Goal: Navigation & Orientation: Find specific page/section

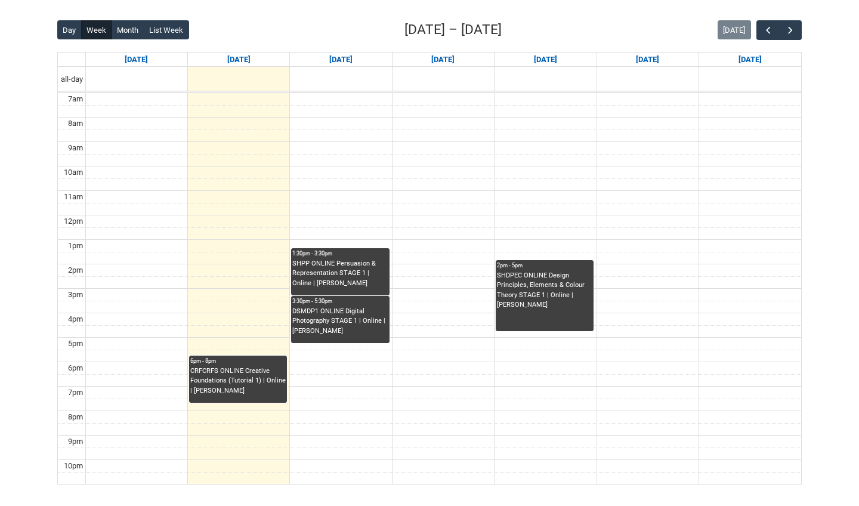
scroll to position [297, 0]
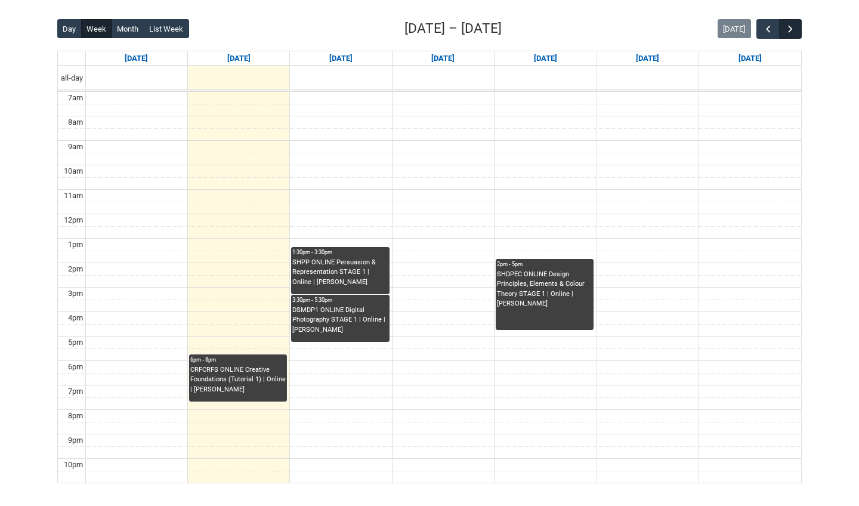
click at [793, 33] on span "button" at bounding box center [791, 29] width 12 height 12
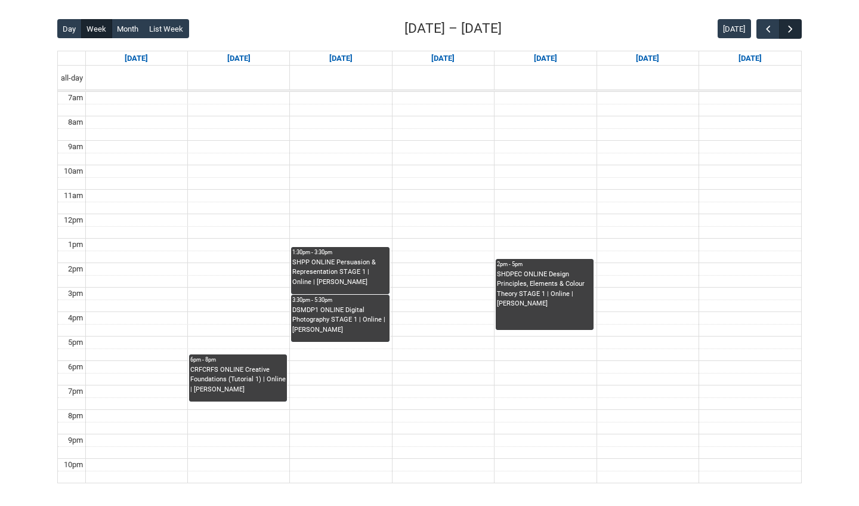
click at [793, 33] on span "button" at bounding box center [791, 29] width 12 height 12
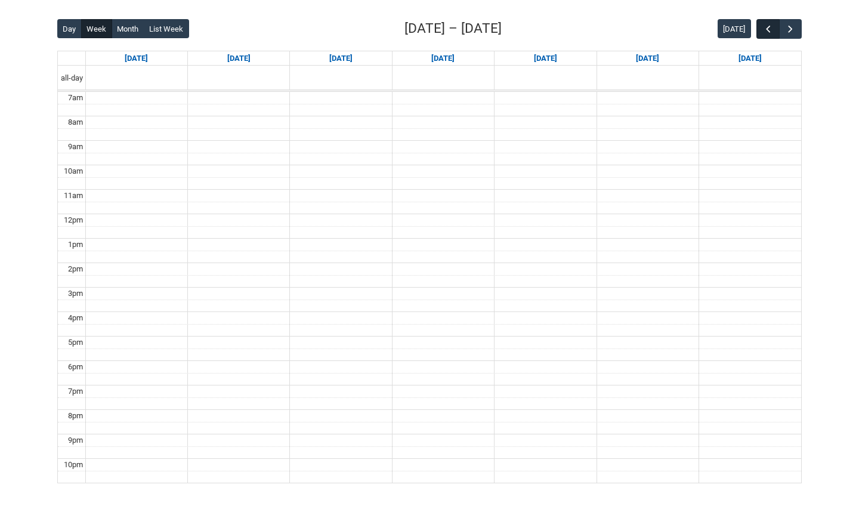
click at [769, 26] on span "button" at bounding box center [769, 29] width 12 height 12
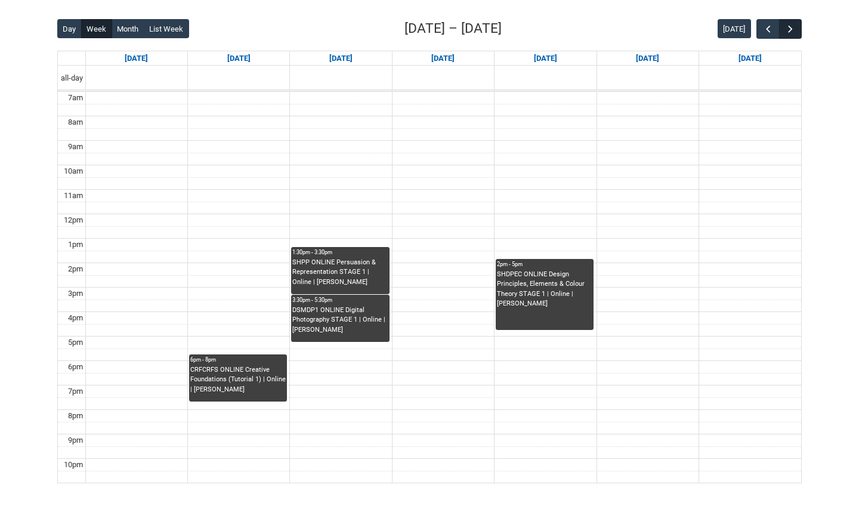
click at [790, 33] on span "button" at bounding box center [791, 29] width 12 height 12
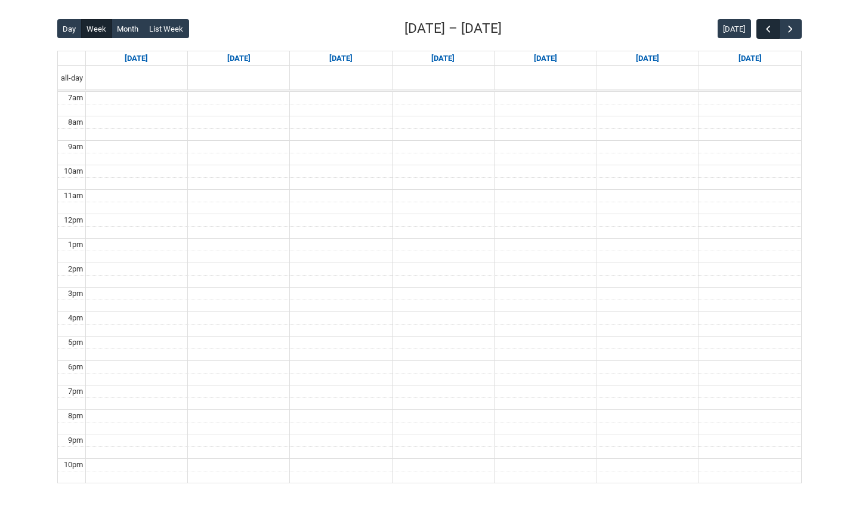
click at [763, 34] on span "button" at bounding box center [769, 29] width 12 height 12
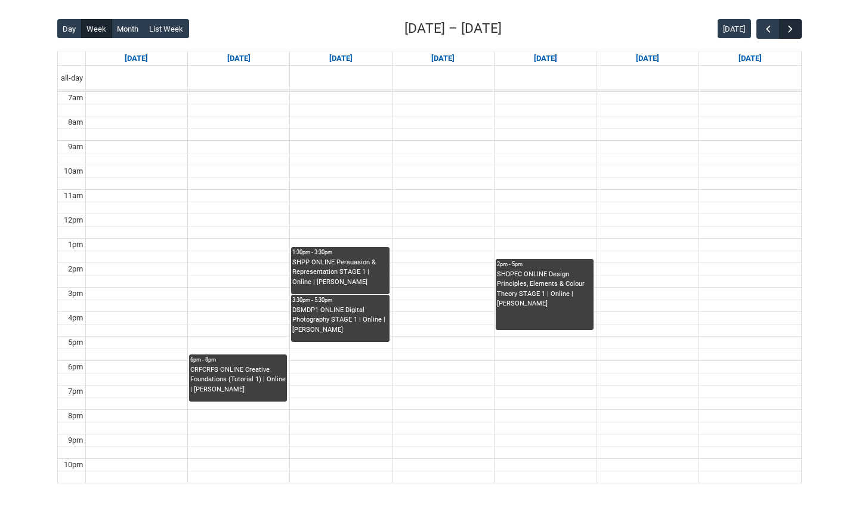
click at [789, 35] on button "button" at bounding box center [790, 29] width 23 height 20
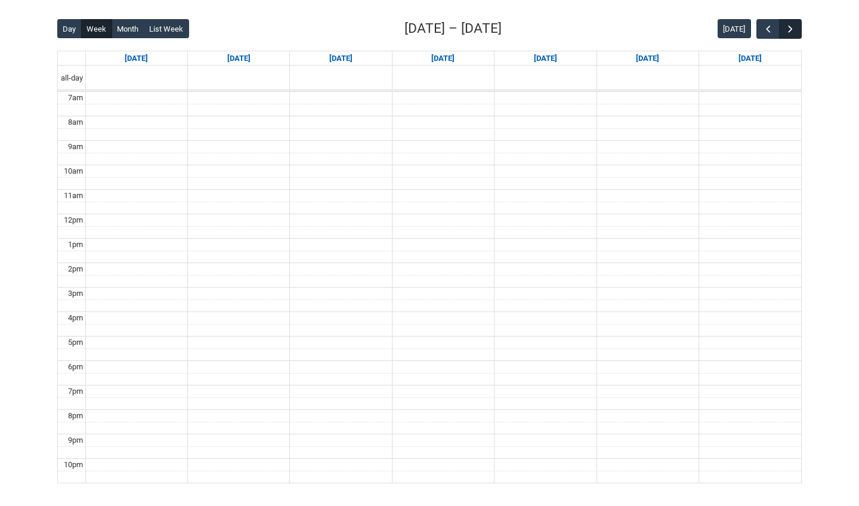
click at [789, 35] on button "button" at bounding box center [790, 29] width 23 height 20
click at [787, 31] on span "button" at bounding box center [791, 29] width 12 height 12
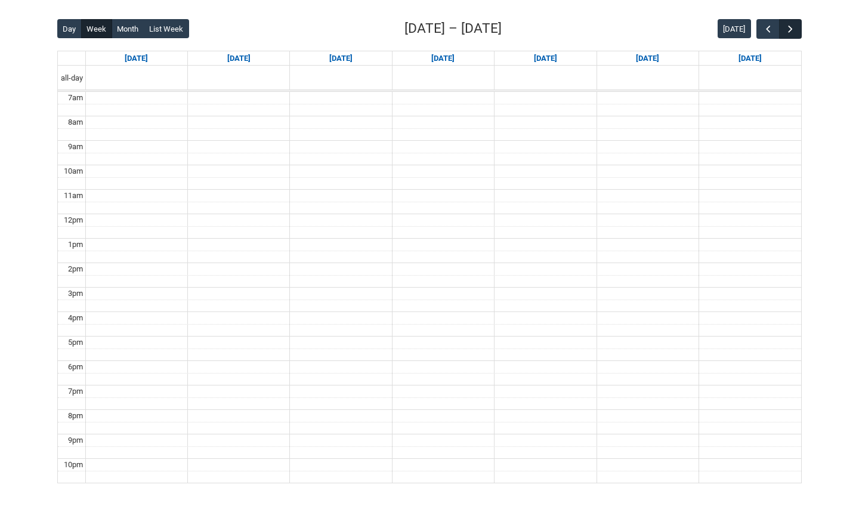
click at [787, 31] on span "button" at bounding box center [791, 29] width 12 height 12
